Goal: Information Seeking & Learning: Learn about a topic

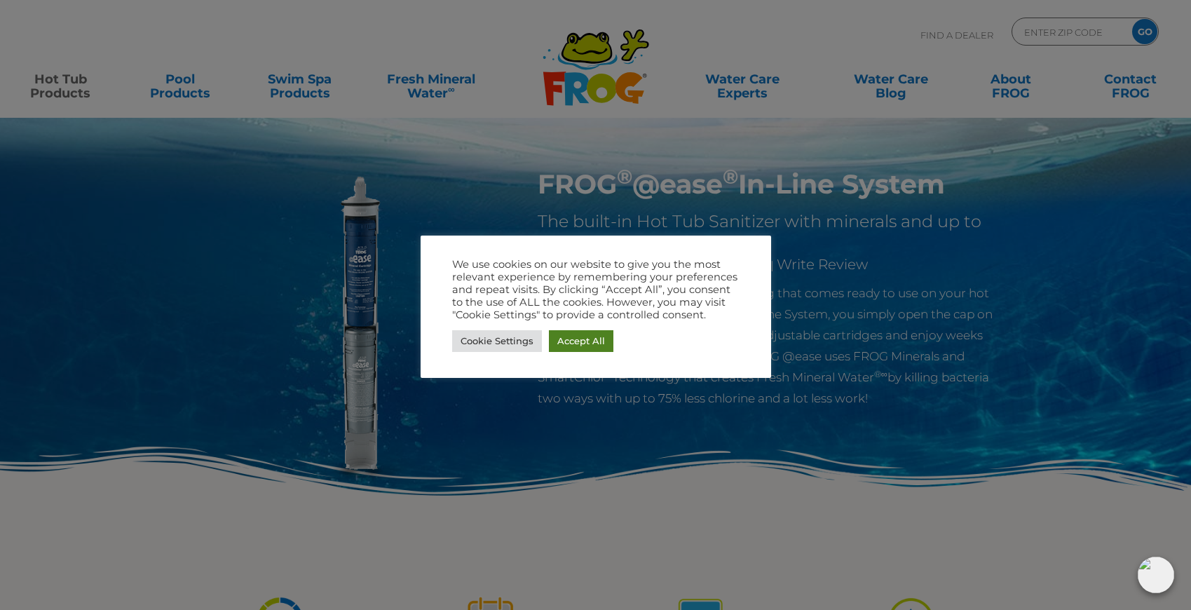
click at [590, 340] on link "Accept All" at bounding box center [581, 341] width 65 height 22
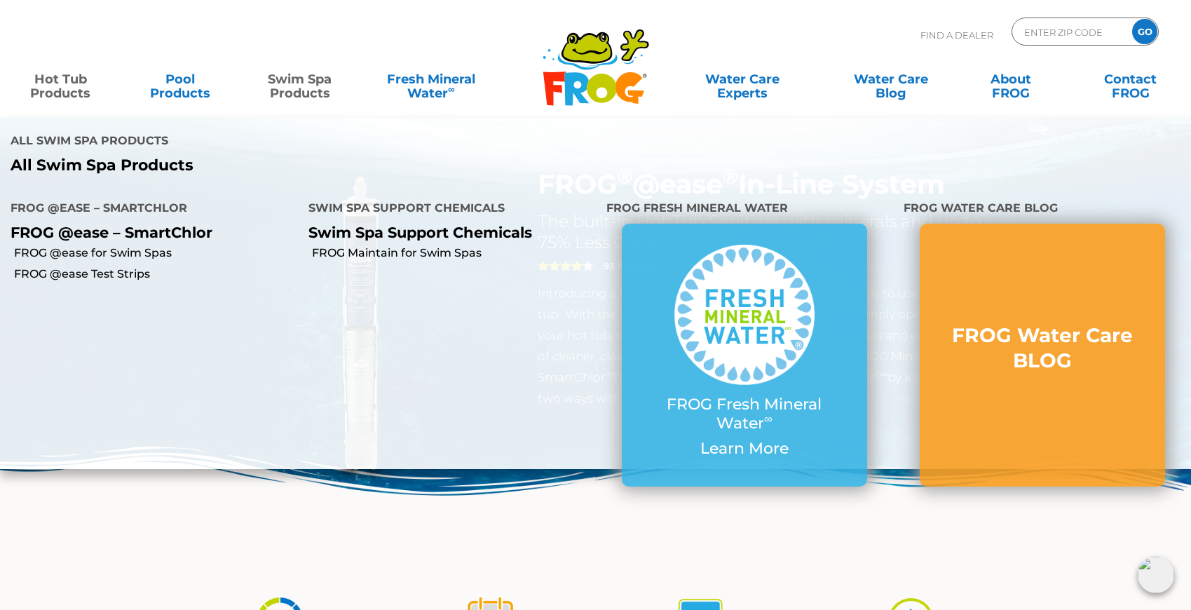
click at [123, 166] on p "All Swim Spa Products" at bounding box center [298, 165] width 575 height 18
click at [109, 236] on p "FROG @ease – SmartChlor" at bounding box center [149, 233] width 277 height 18
click at [109, 278] on link "FROG @ease Test Strips" at bounding box center [156, 273] width 284 height 15
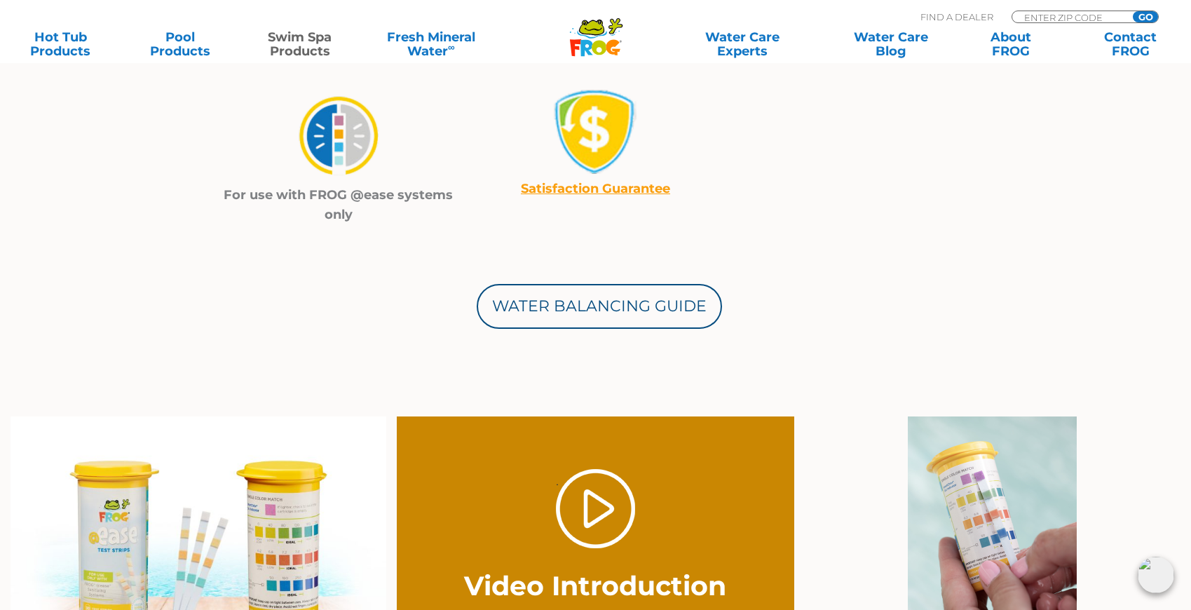
scroll to position [594, 0]
